Goal: Task Accomplishment & Management: Manage account settings

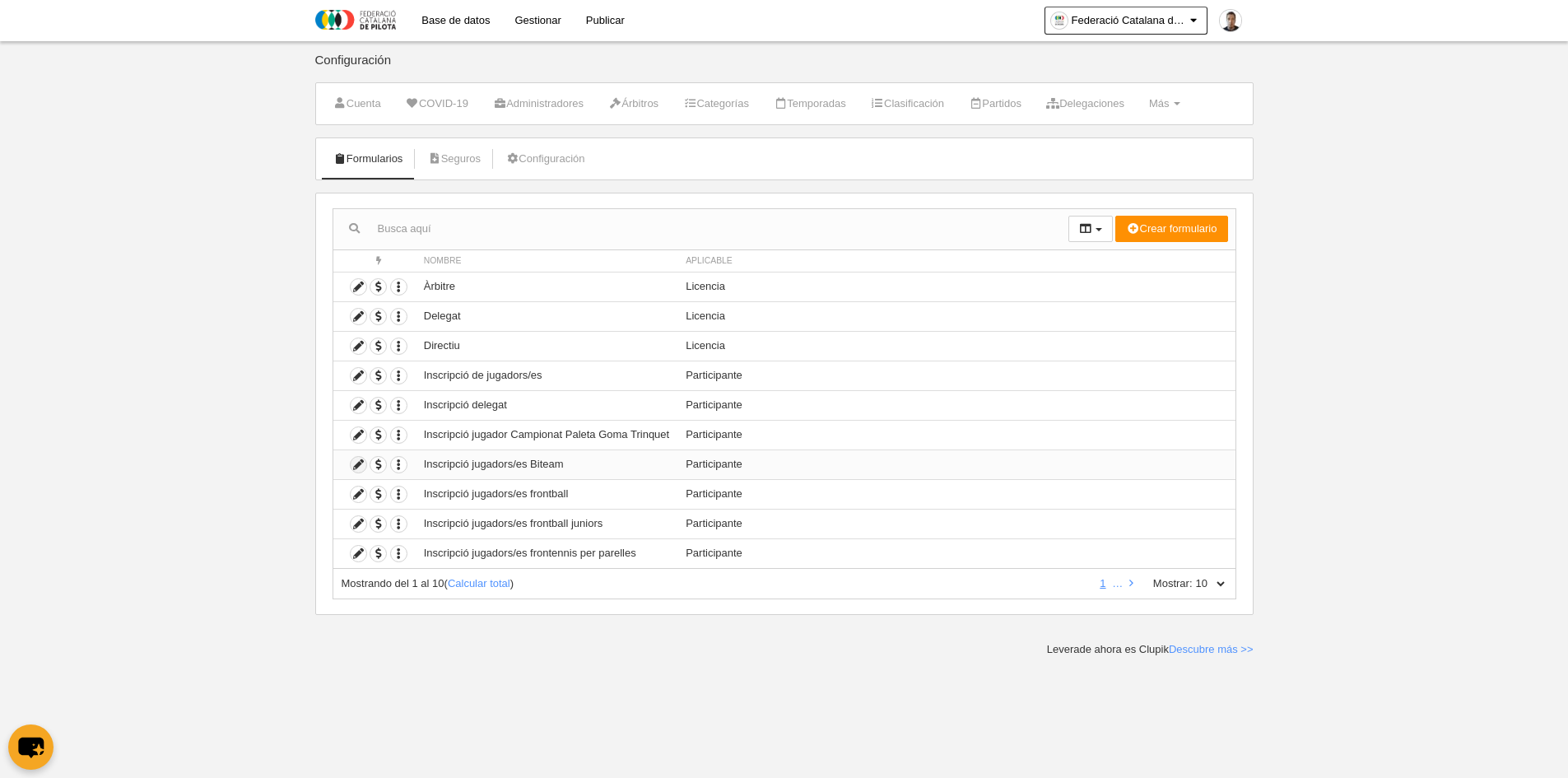
click at [360, 462] on icon at bounding box center [358, 464] width 15 height 15
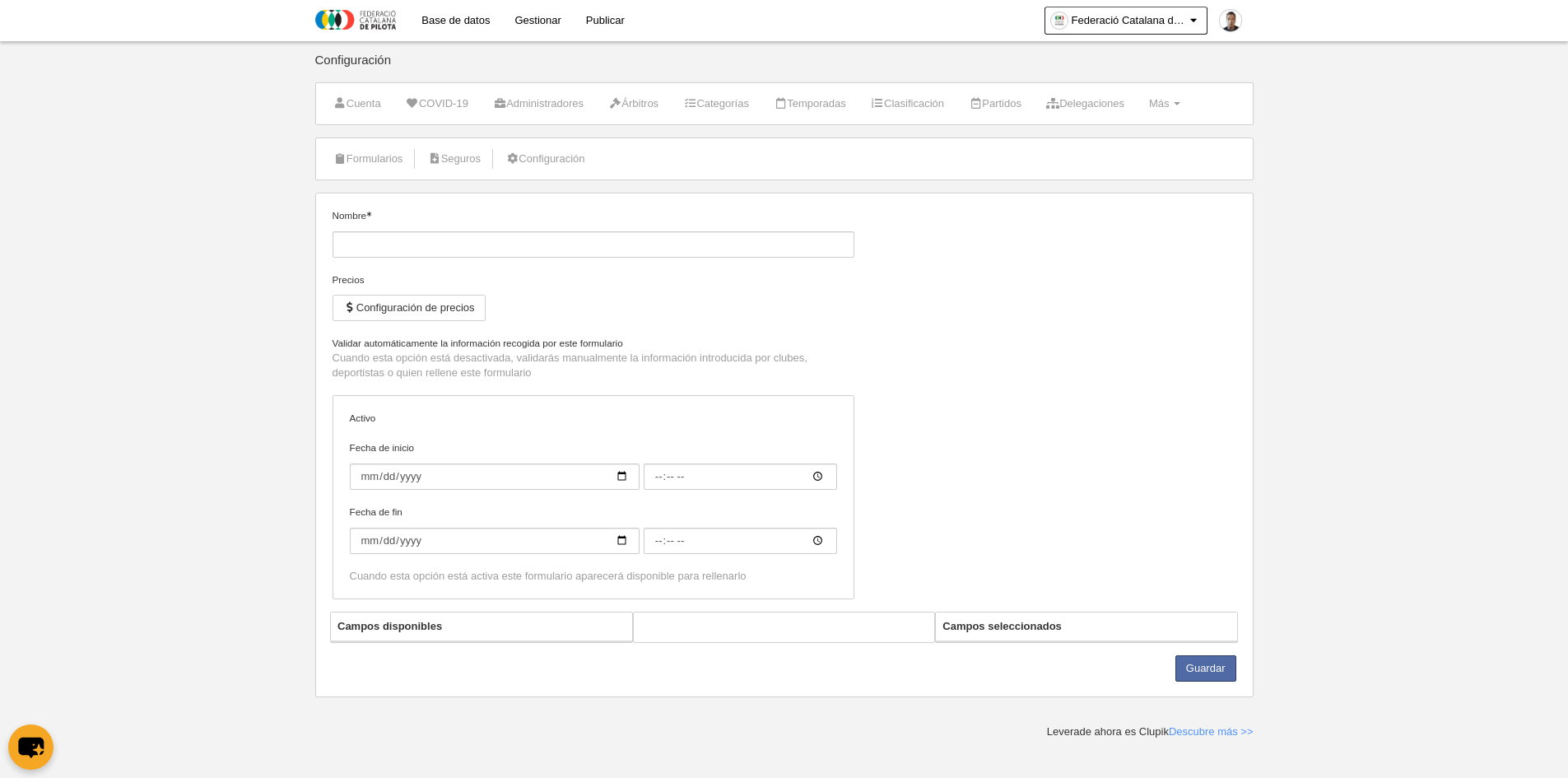
type input "Inscripció jugadors/es Biteam"
checkbox input "true"
type input "[DATE]"
type input "00:00"
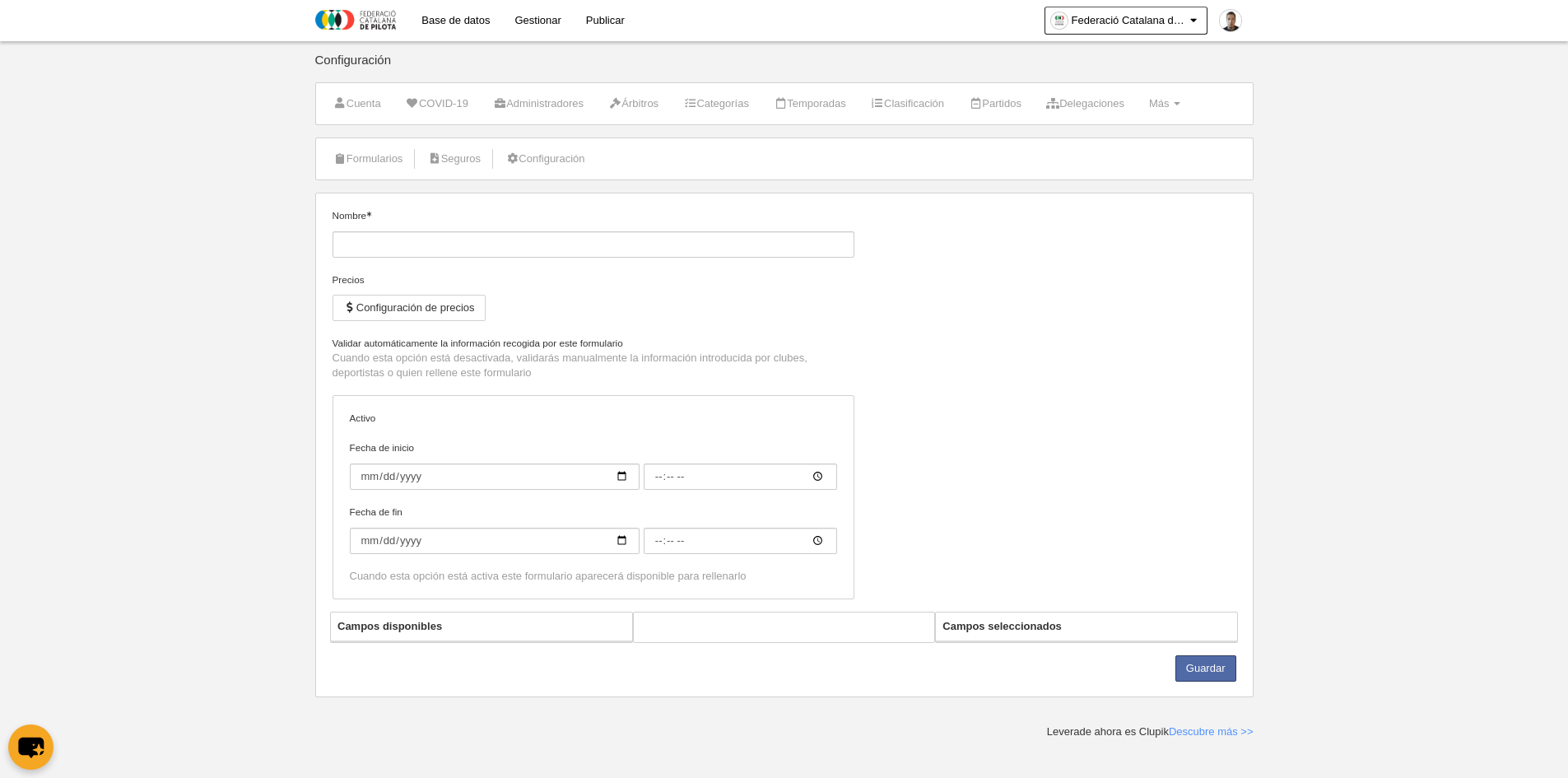
type input "[DATE]"
type input "00:00"
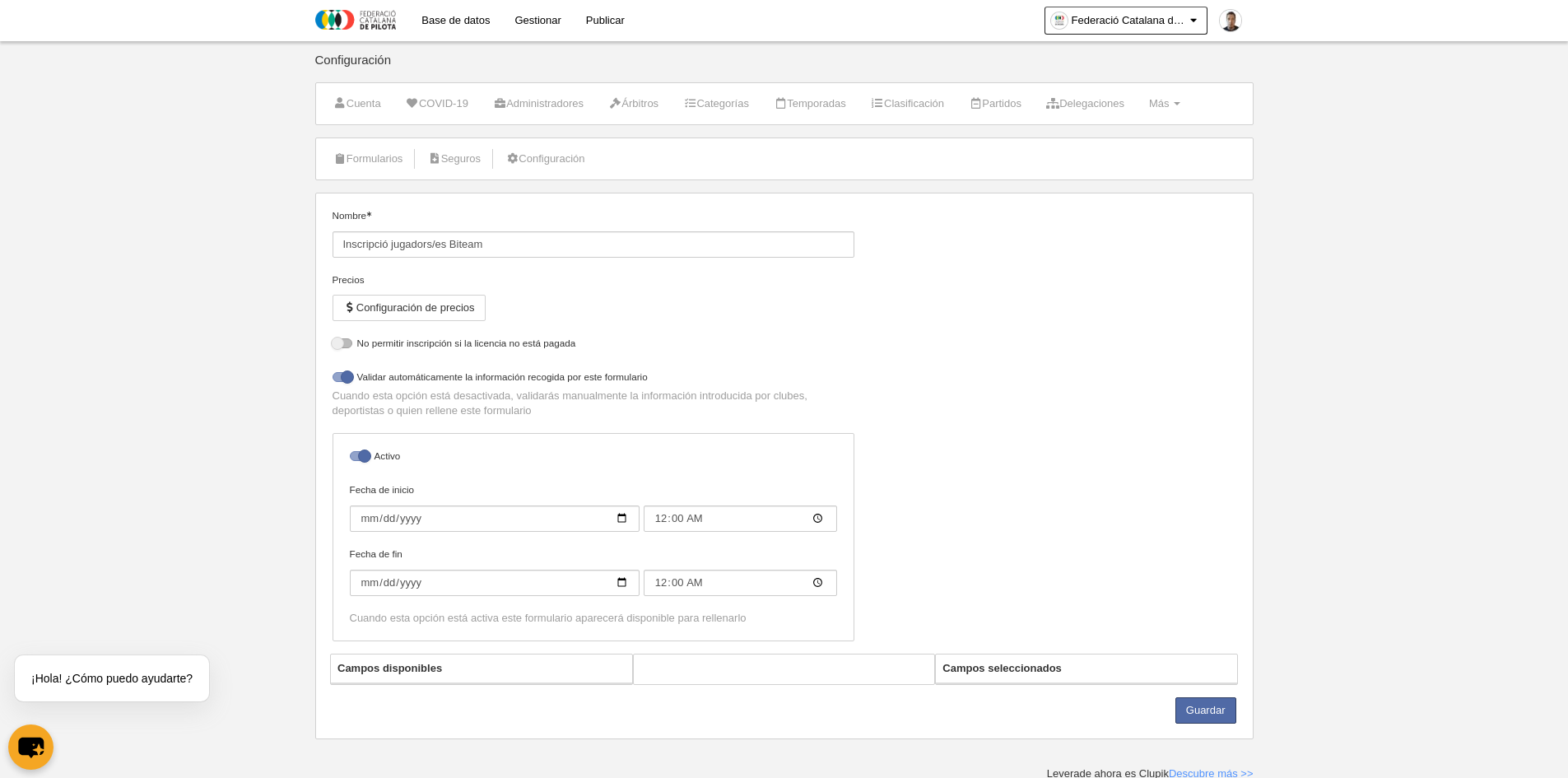
select select "selected"
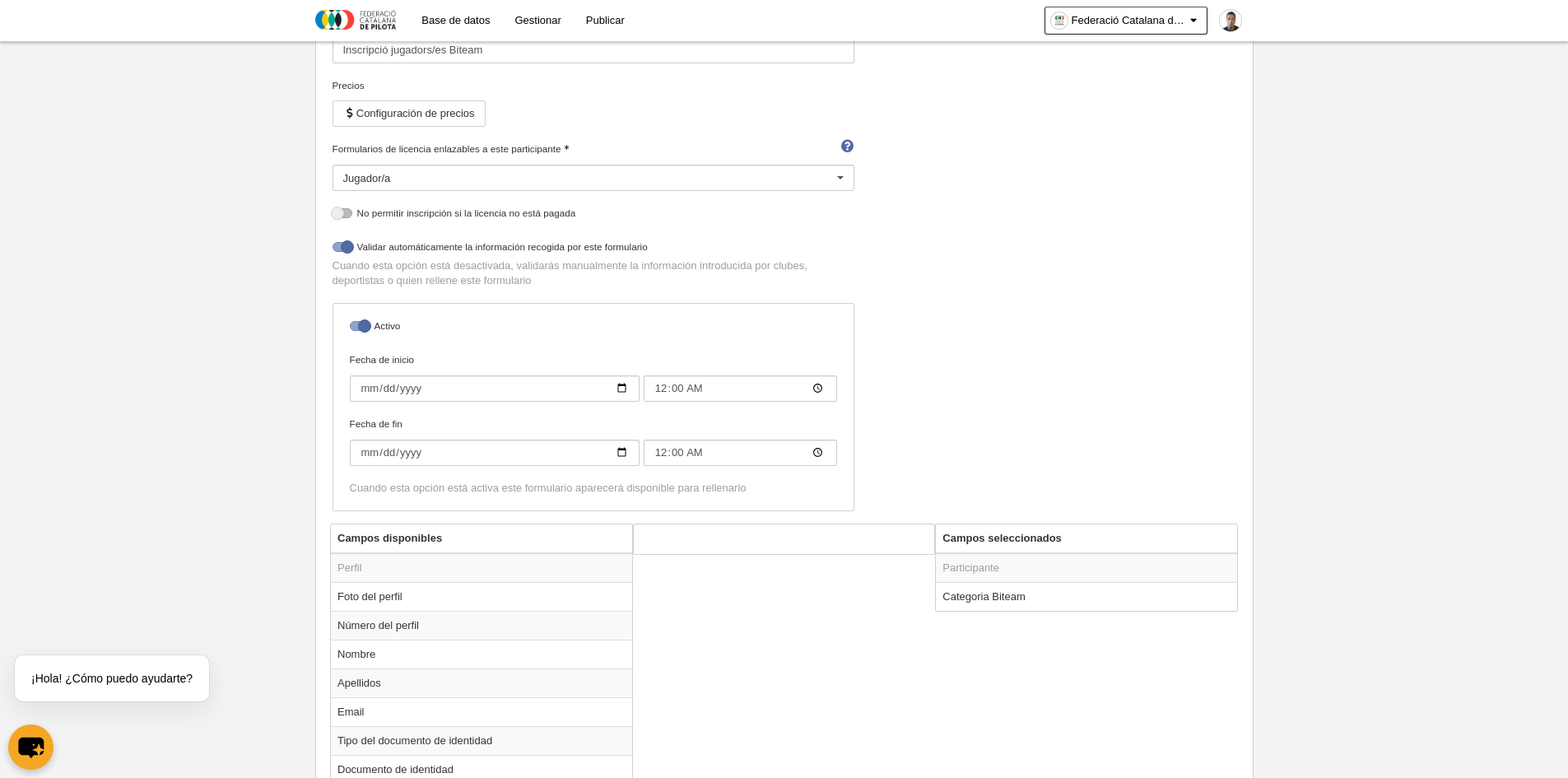
scroll to position [247, 0]
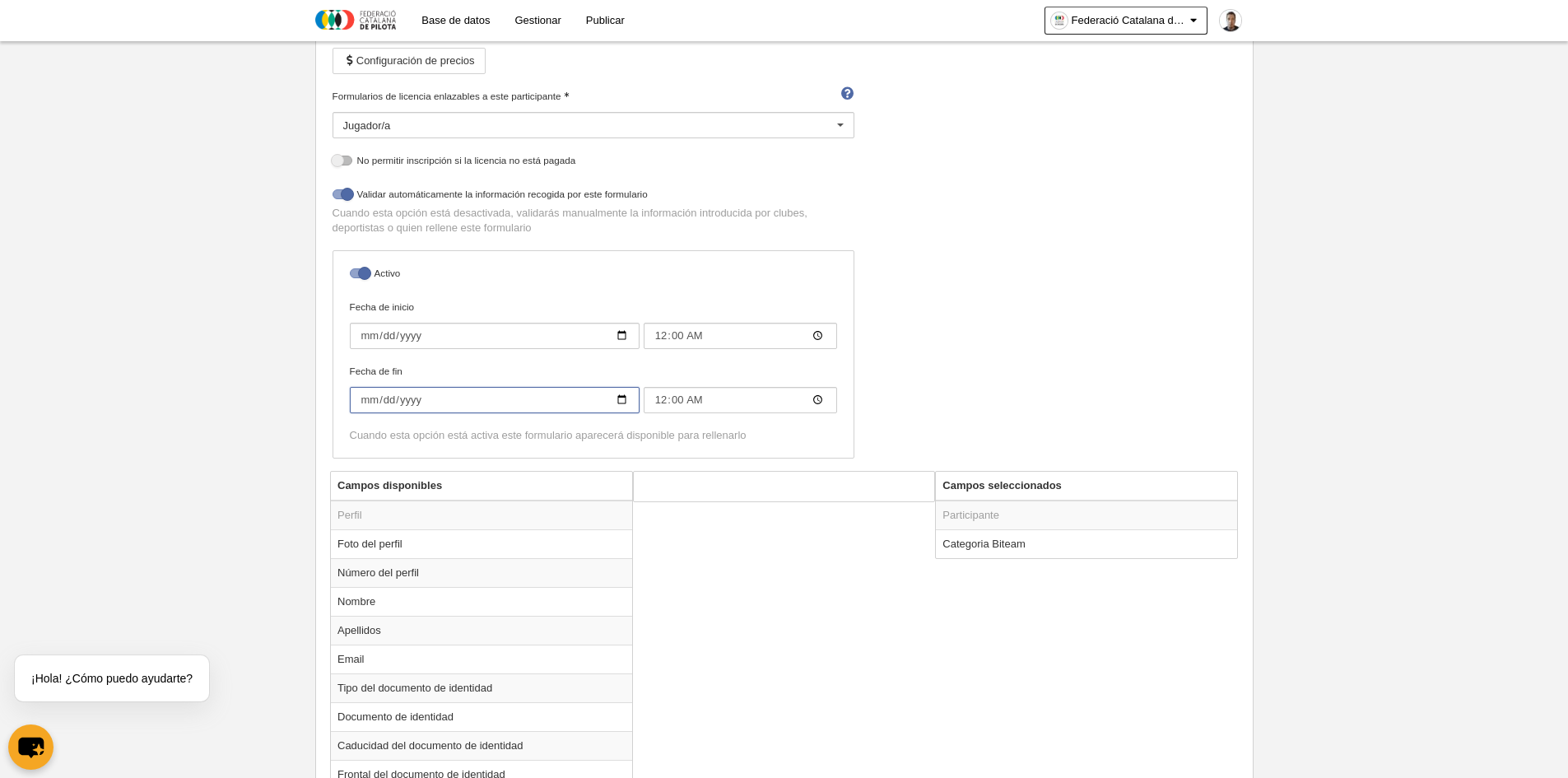
click at [482, 408] on input "[DATE]" at bounding box center [494, 400] width 290 height 27
type input "[DATE]"
click at [955, 377] on div "Nombre Inscripció jugadors/es Biteam Precios Configuración de precios Formulari…" at bounding box center [784, 216] width 916 height 510
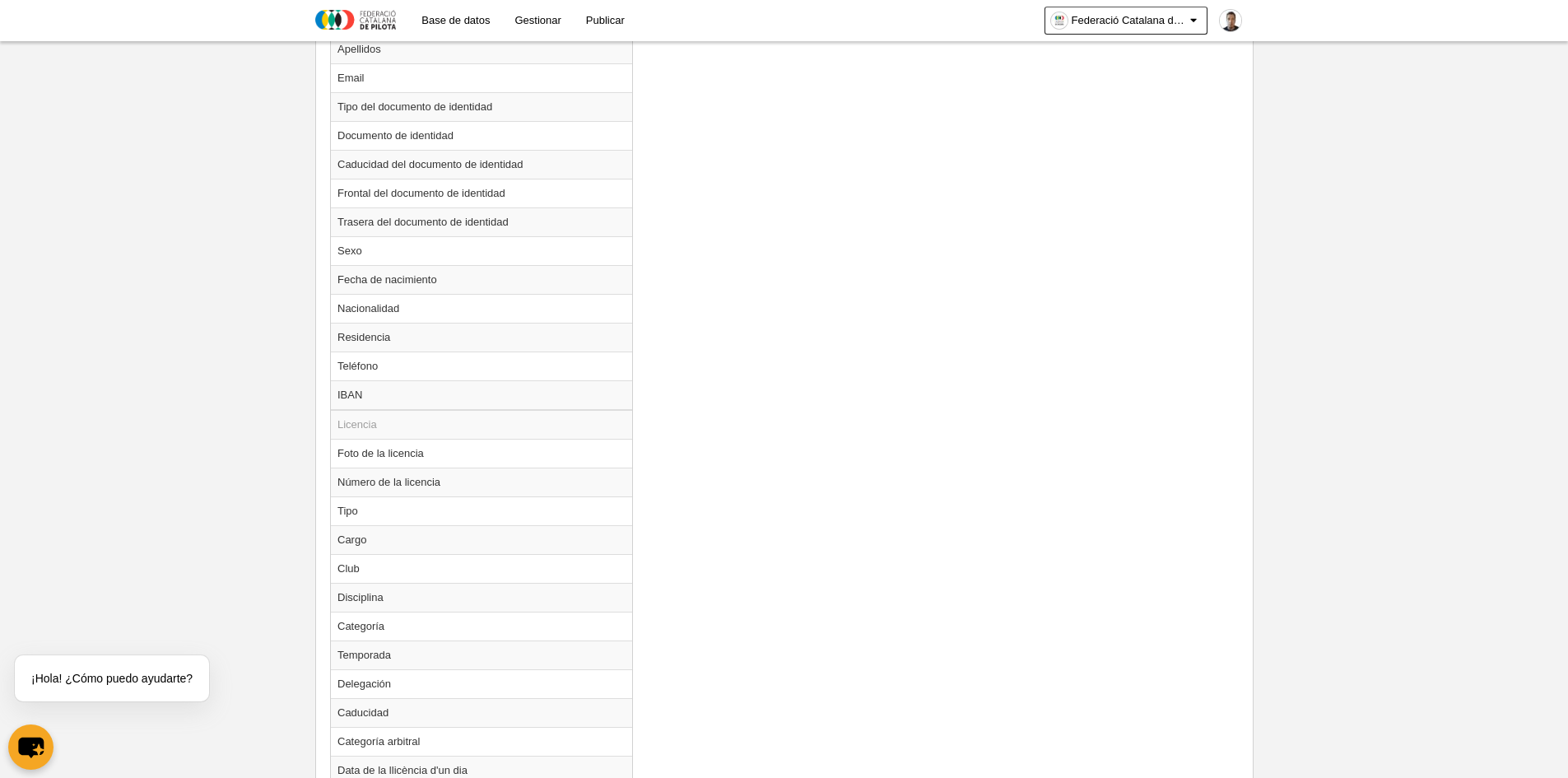
scroll to position [1076, 0]
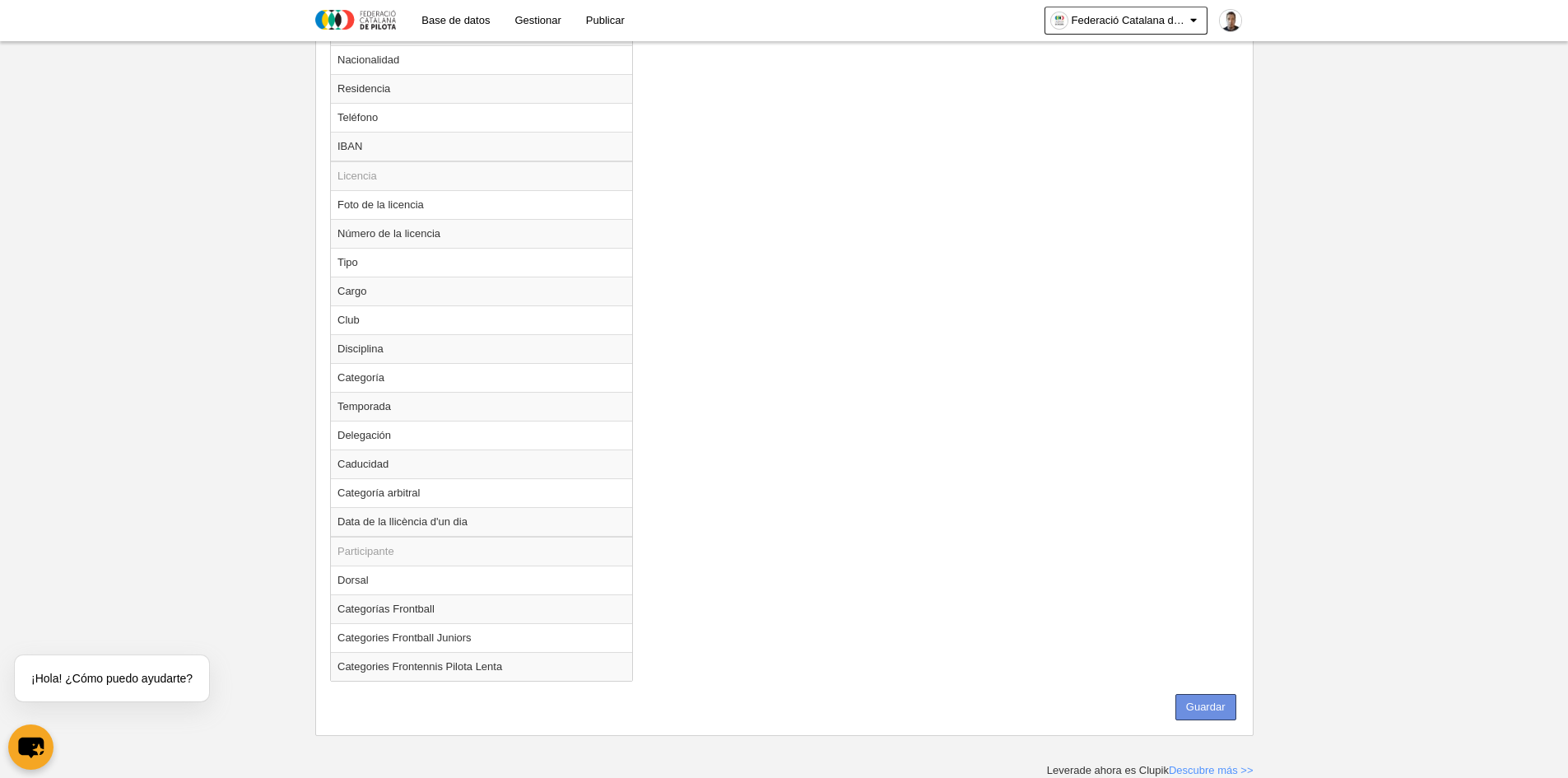
click at [1225, 708] on button "Guardar" at bounding box center [1205, 707] width 61 height 27
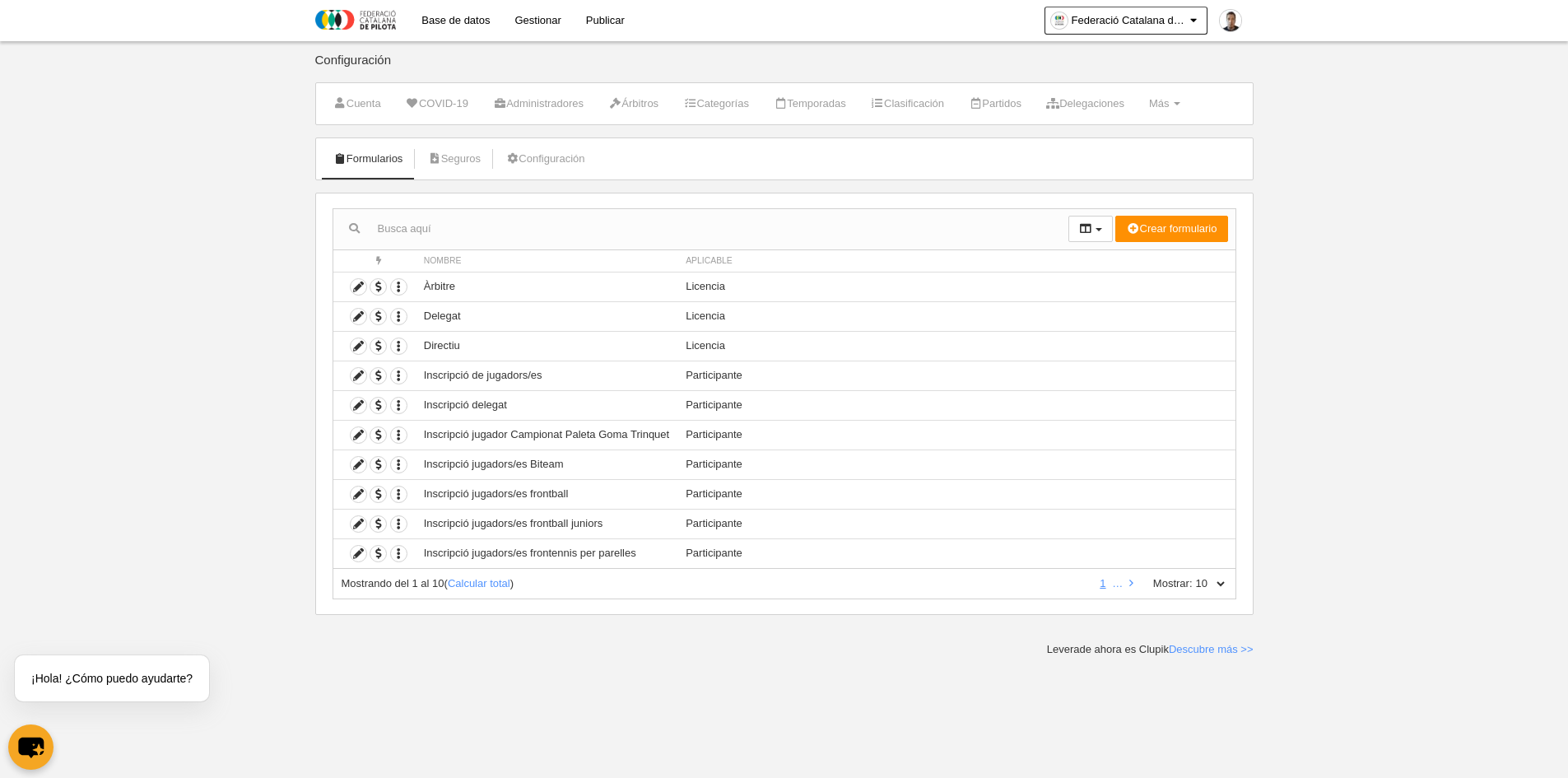
click at [456, 26] on link "Base de datos" at bounding box center [456, 21] width 93 height 41
